Goal: Transaction & Acquisition: Download file/media

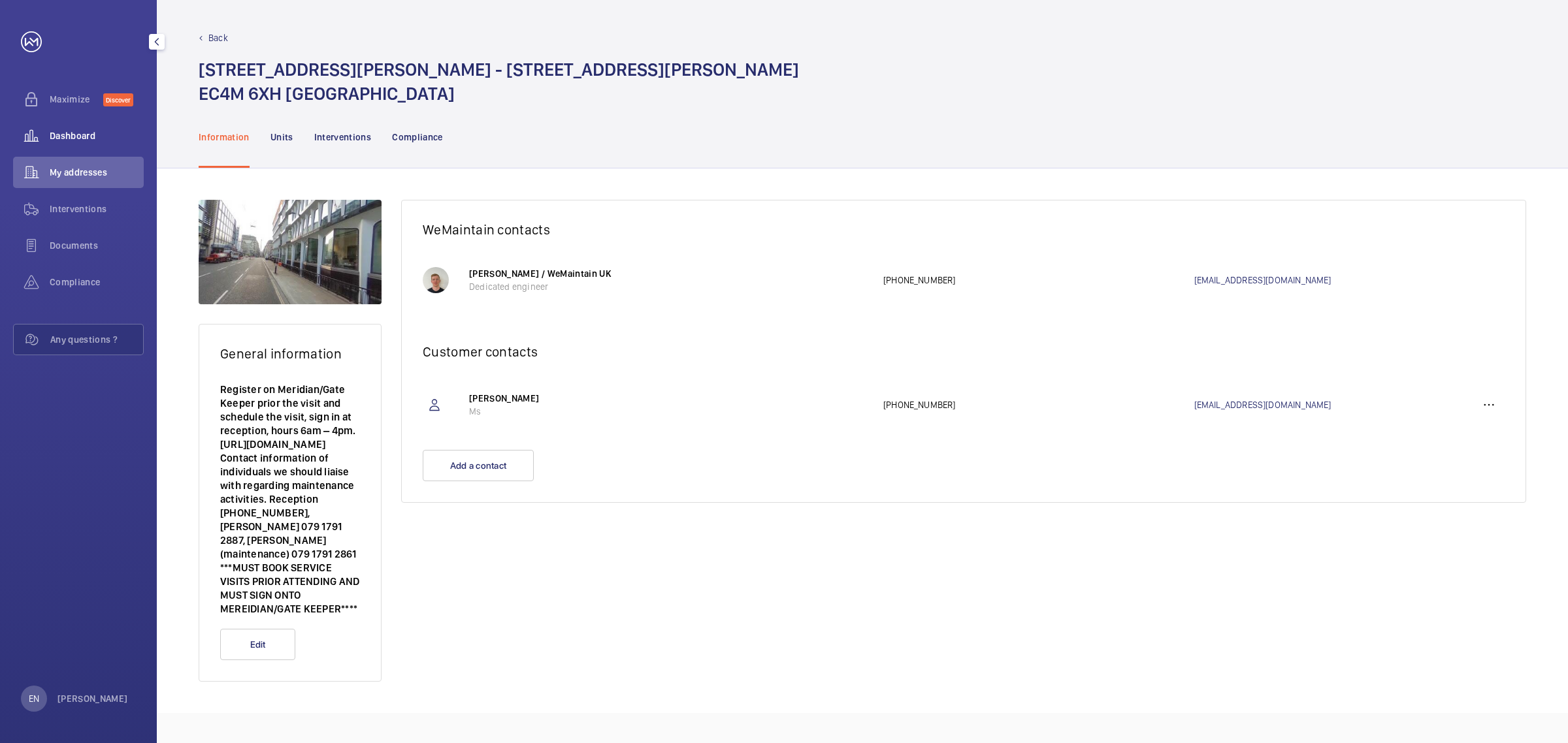
click at [57, 141] on span "Dashboard" at bounding box center [96, 136] width 94 height 13
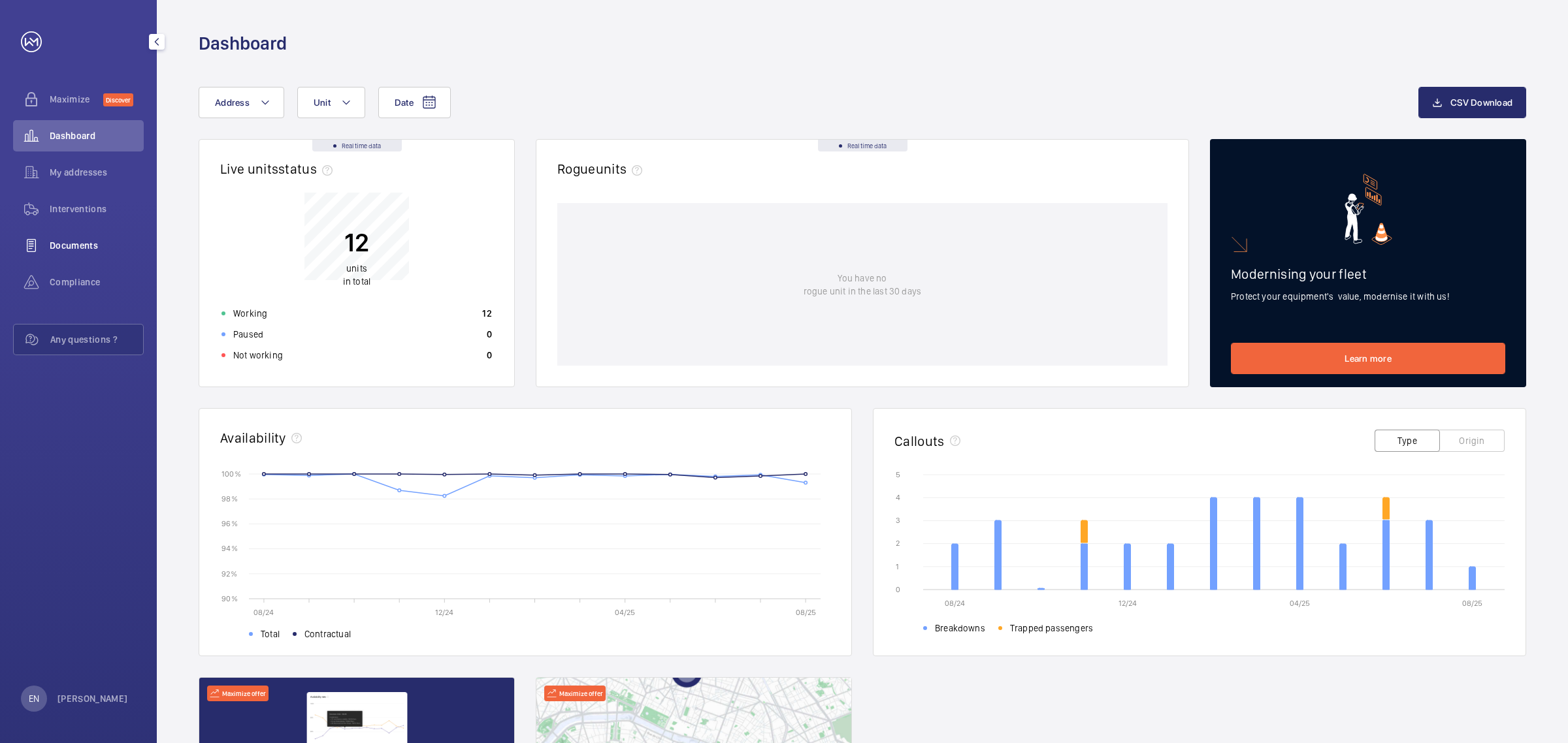
click at [61, 247] on span "Documents" at bounding box center [96, 246] width 94 height 13
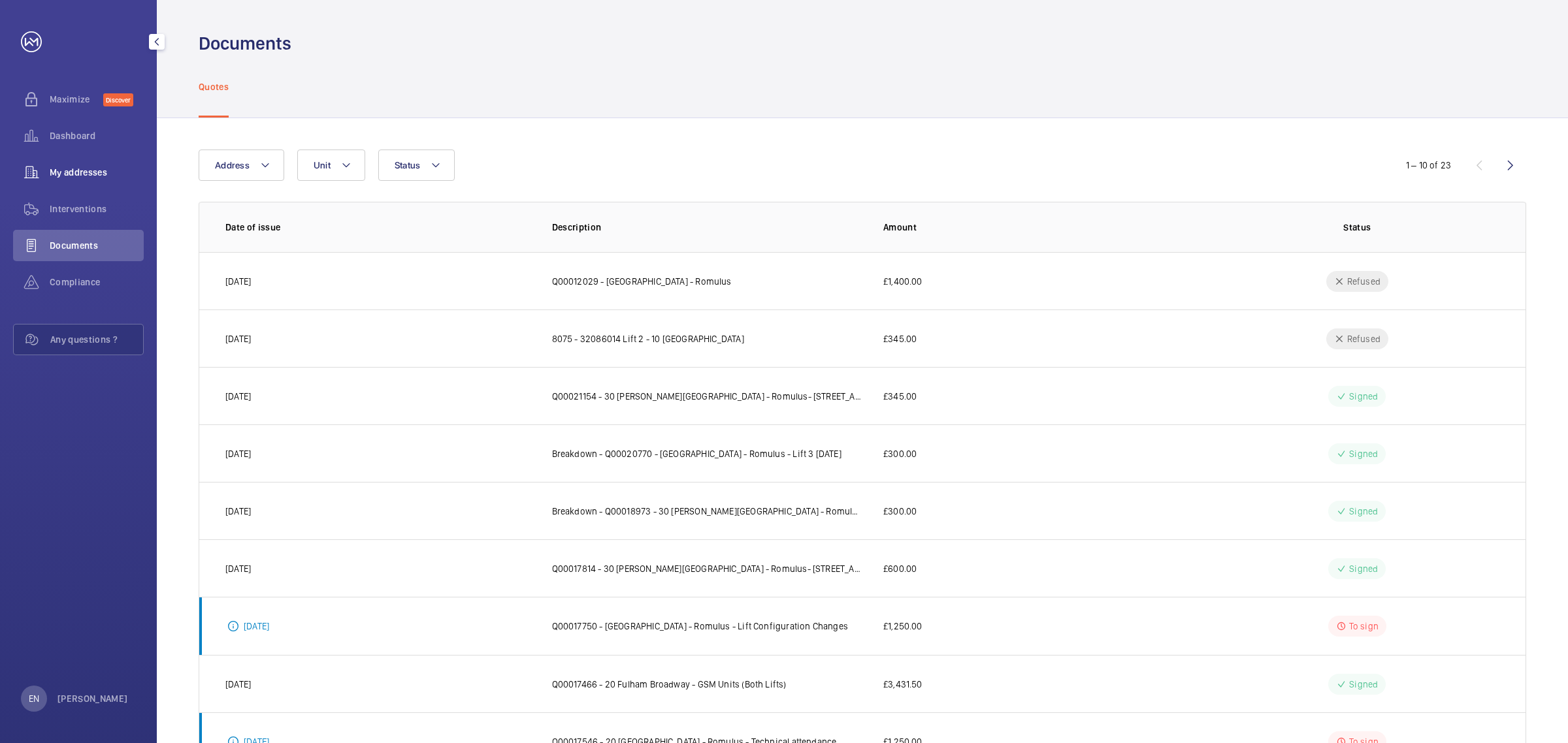
click at [94, 171] on span "My addresses" at bounding box center [96, 172] width 94 height 13
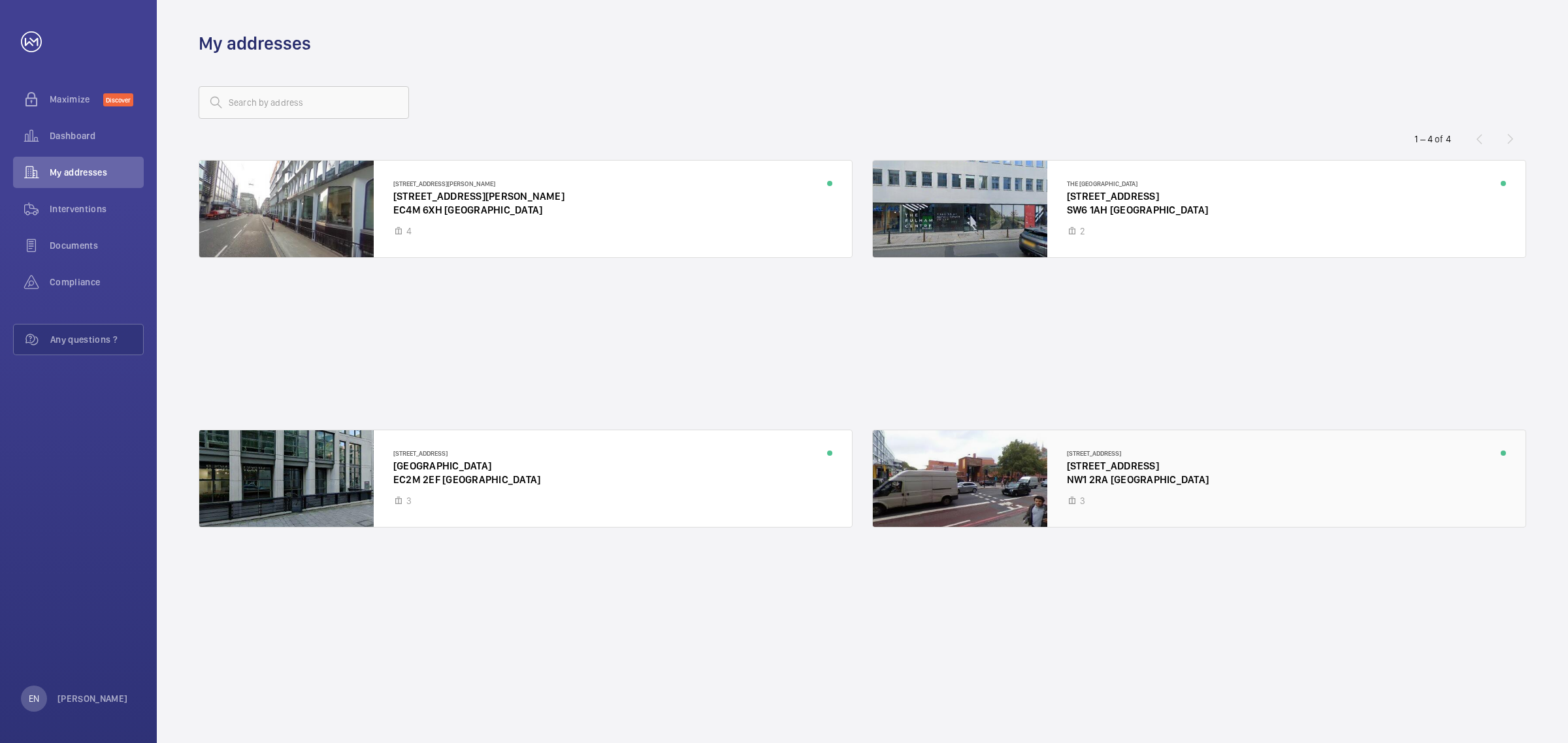
click at [1018, 473] on div at bounding box center [1199, 479] width 653 height 97
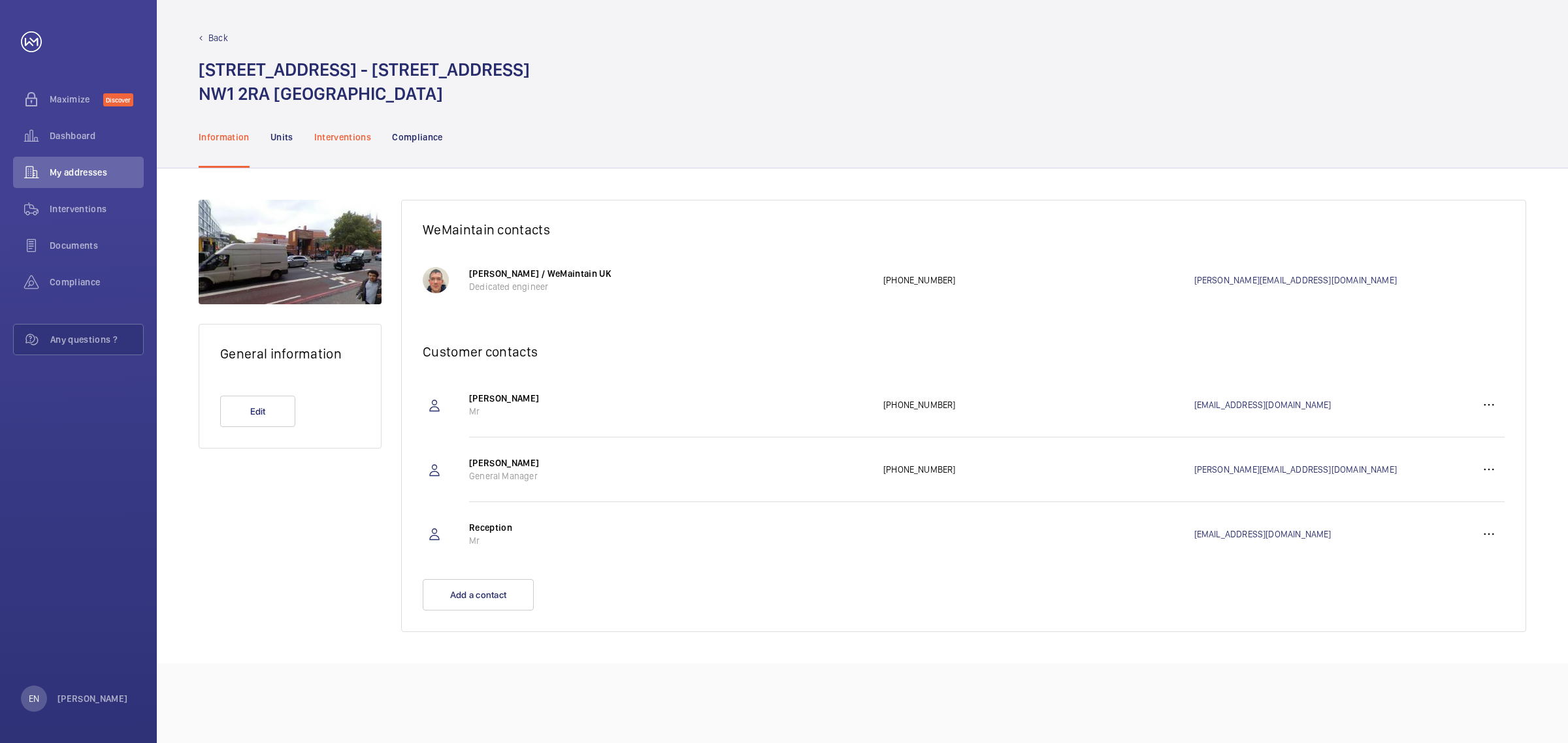
click at [331, 141] on p "Interventions" at bounding box center [343, 137] width 58 height 13
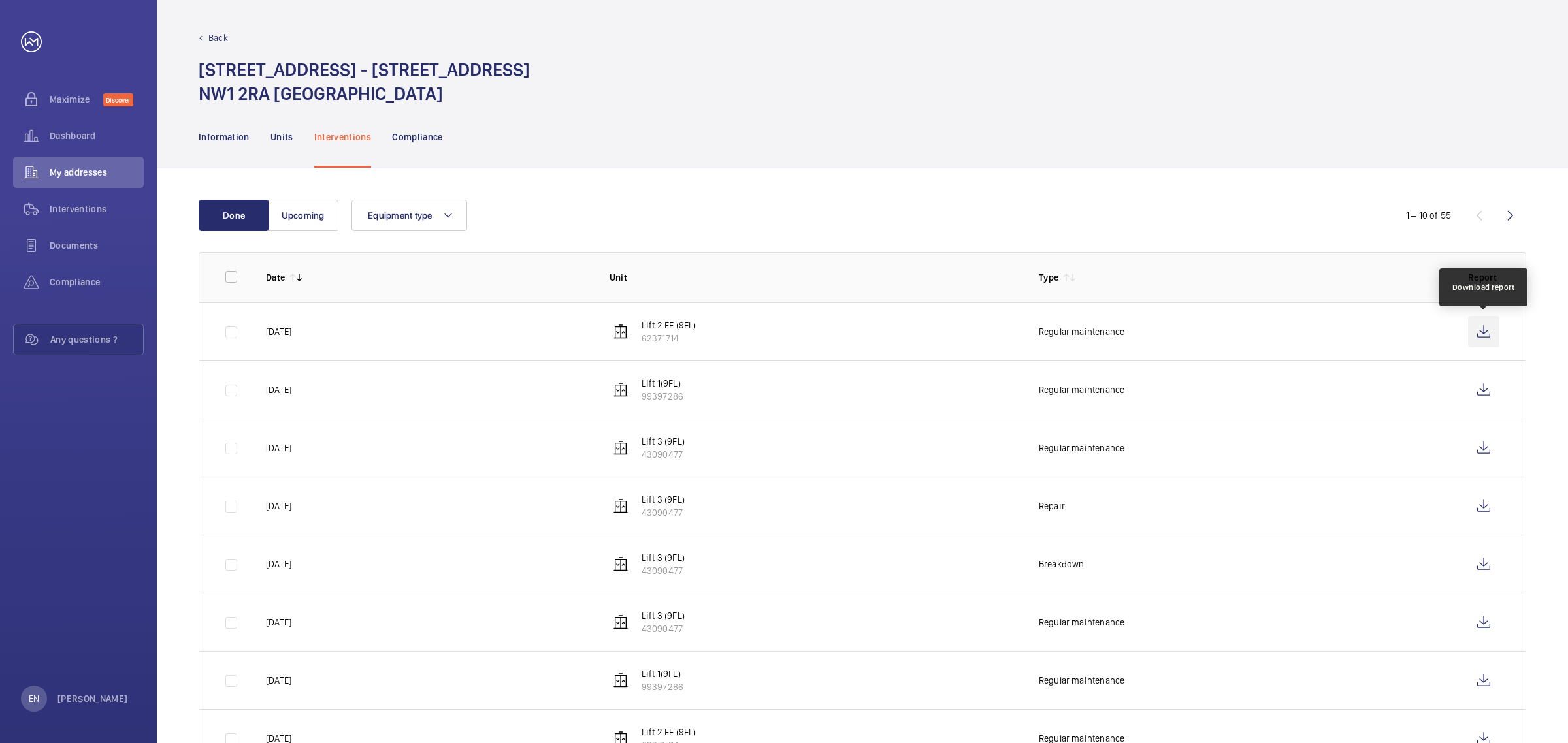
click at [1485, 323] on wm-front-icon-button at bounding box center [1483, 331] width 31 height 31
